Goal: Task Accomplishment & Management: Manage account settings

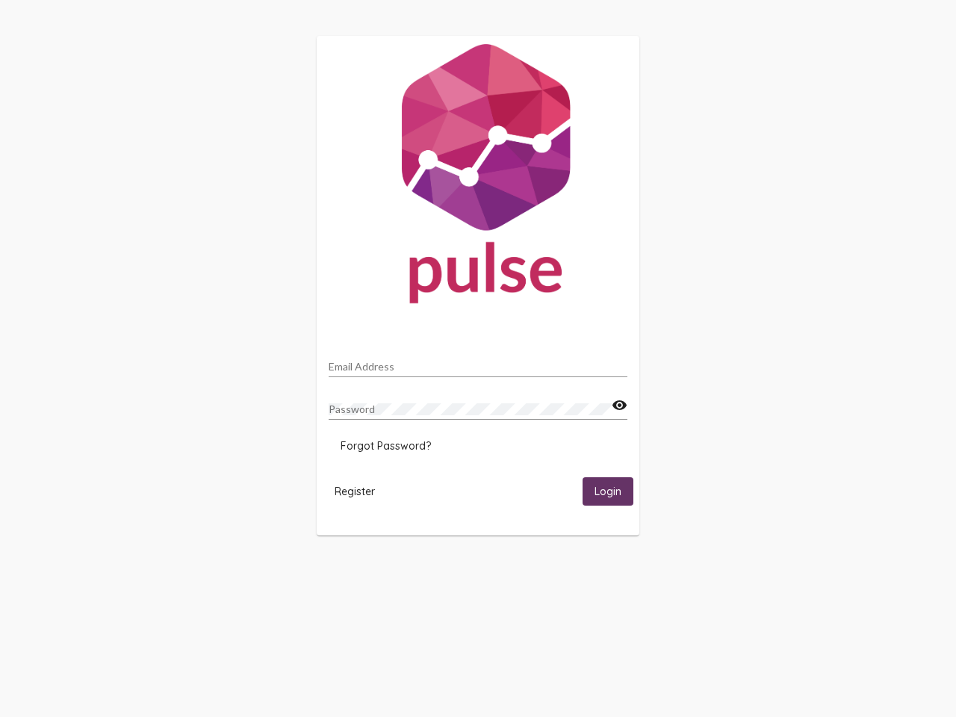
click at [478, 362] on input "Email Address" at bounding box center [478, 367] width 299 height 12
click at [619, 405] on mat-icon "visibility" at bounding box center [620, 405] width 16 height 18
click at [385, 446] on span "Forgot Password?" at bounding box center [385, 445] width 90 height 13
click at [355, 491] on html "Email Address Password visibility Forgot Password? Register Login" at bounding box center [478, 285] width 956 height 571
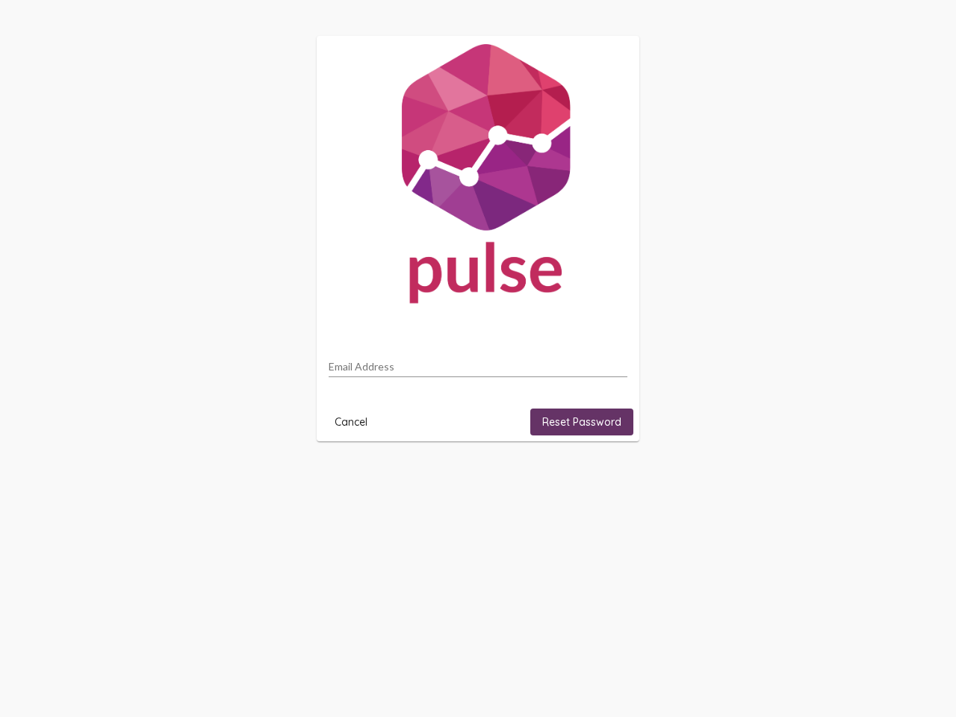
click at [608, 477] on html "Email Address Cancel Reset Password" at bounding box center [478, 238] width 956 height 477
